Goal: Task Accomplishment & Management: Complete application form

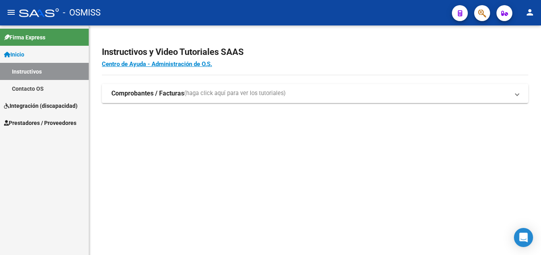
click at [31, 124] on span "Prestadores / Proveedores" at bounding box center [40, 123] width 72 height 9
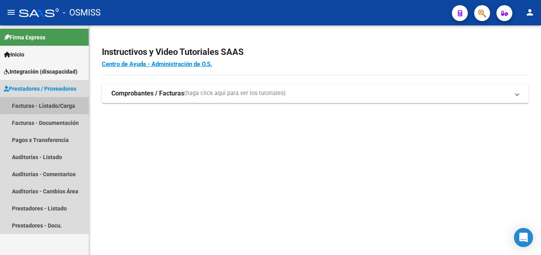
click at [42, 101] on link "Facturas - Listado/Carga" at bounding box center [44, 105] width 89 height 17
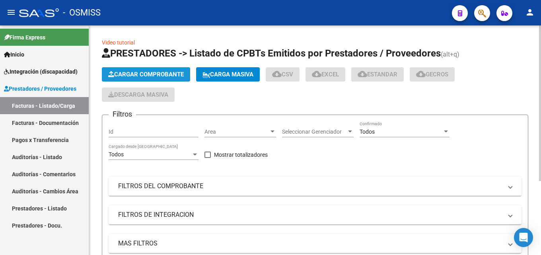
click at [134, 72] on span "Cargar Comprobante" at bounding box center [146, 74] width 76 height 7
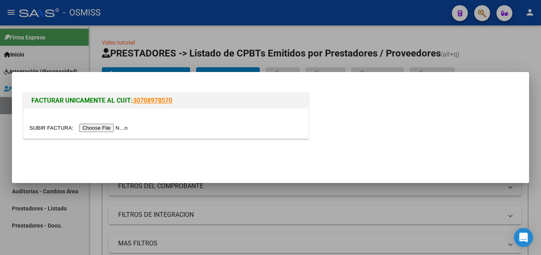
click at [122, 127] on input "file" at bounding box center [79, 128] width 101 height 8
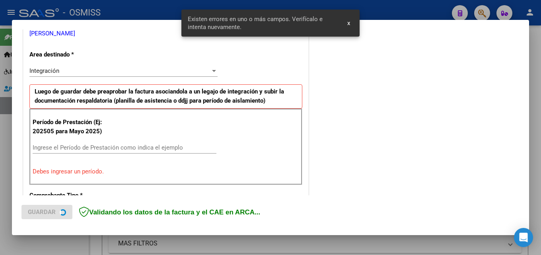
scroll to position [194, 0]
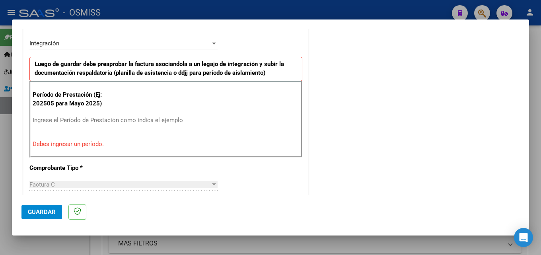
click at [69, 119] on input "Ingrese el Período de Prestación como indica el ejemplo" at bounding box center [125, 120] width 184 height 7
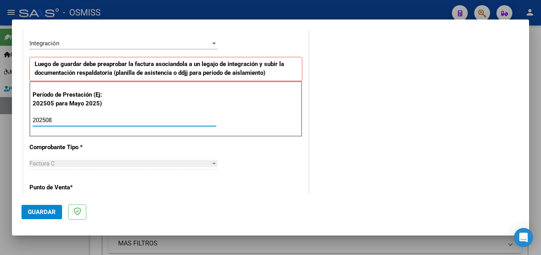
type input "202508"
click at [252, 184] on div "CUIT * 20-17723217-4 Ingresar CUIT ANALISIS PRESTADOR [PERSON_NAME] [PERSON_NAM…" at bounding box center [165, 233] width 285 height 599
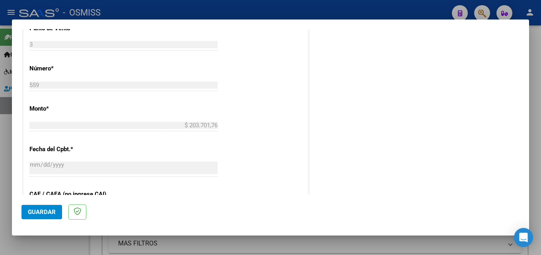
scroll to position [534, 0]
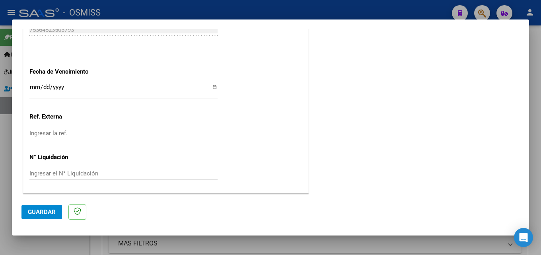
click at [43, 215] on span "Guardar" at bounding box center [42, 212] width 28 height 7
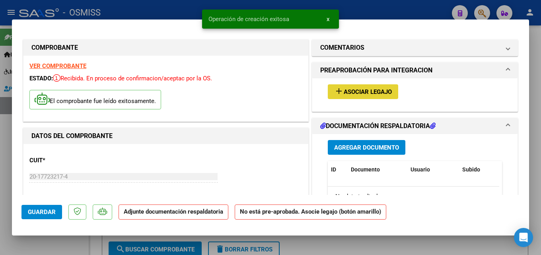
click at [365, 87] on button "add Asociar Legajo" at bounding box center [363, 91] width 70 height 15
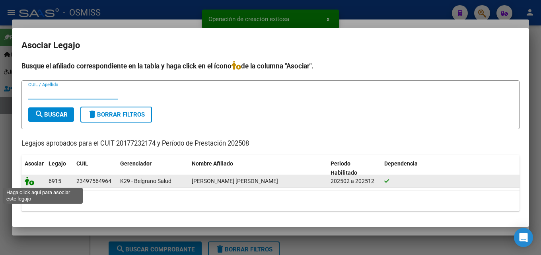
click at [31, 184] on icon at bounding box center [30, 181] width 10 height 9
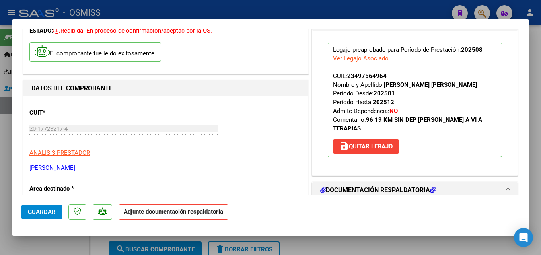
scroll to position [80, 0]
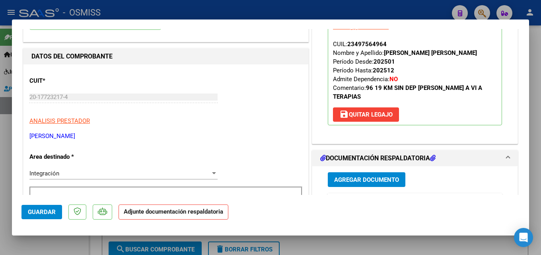
click at [380, 176] on span "Agregar Documento" at bounding box center [366, 179] width 65 height 7
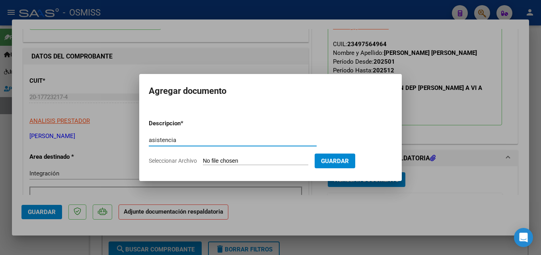
type input "asistencia"
click at [228, 163] on input "Seleccionar Archivo" at bounding box center [255, 162] width 105 height 8
type input "C:\fakepath\8 asistencia [PERSON_NAME].pdf"
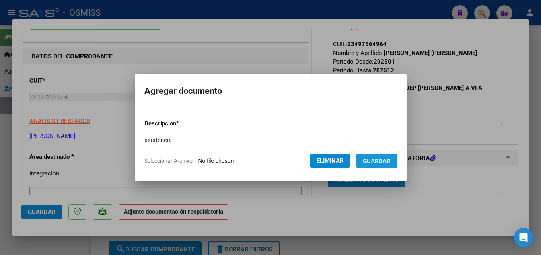
click at [380, 167] on button "Guardar" at bounding box center [377, 161] width 41 height 15
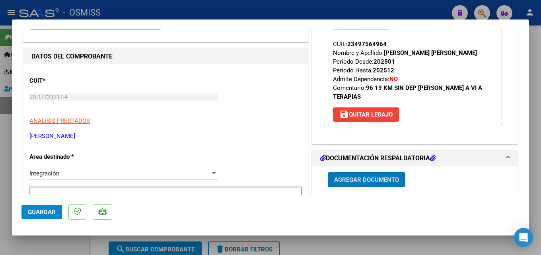
click at [275, 12] on div at bounding box center [270, 127] width 541 height 255
